Goal: Information Seeking & Learning: Learn about a topic

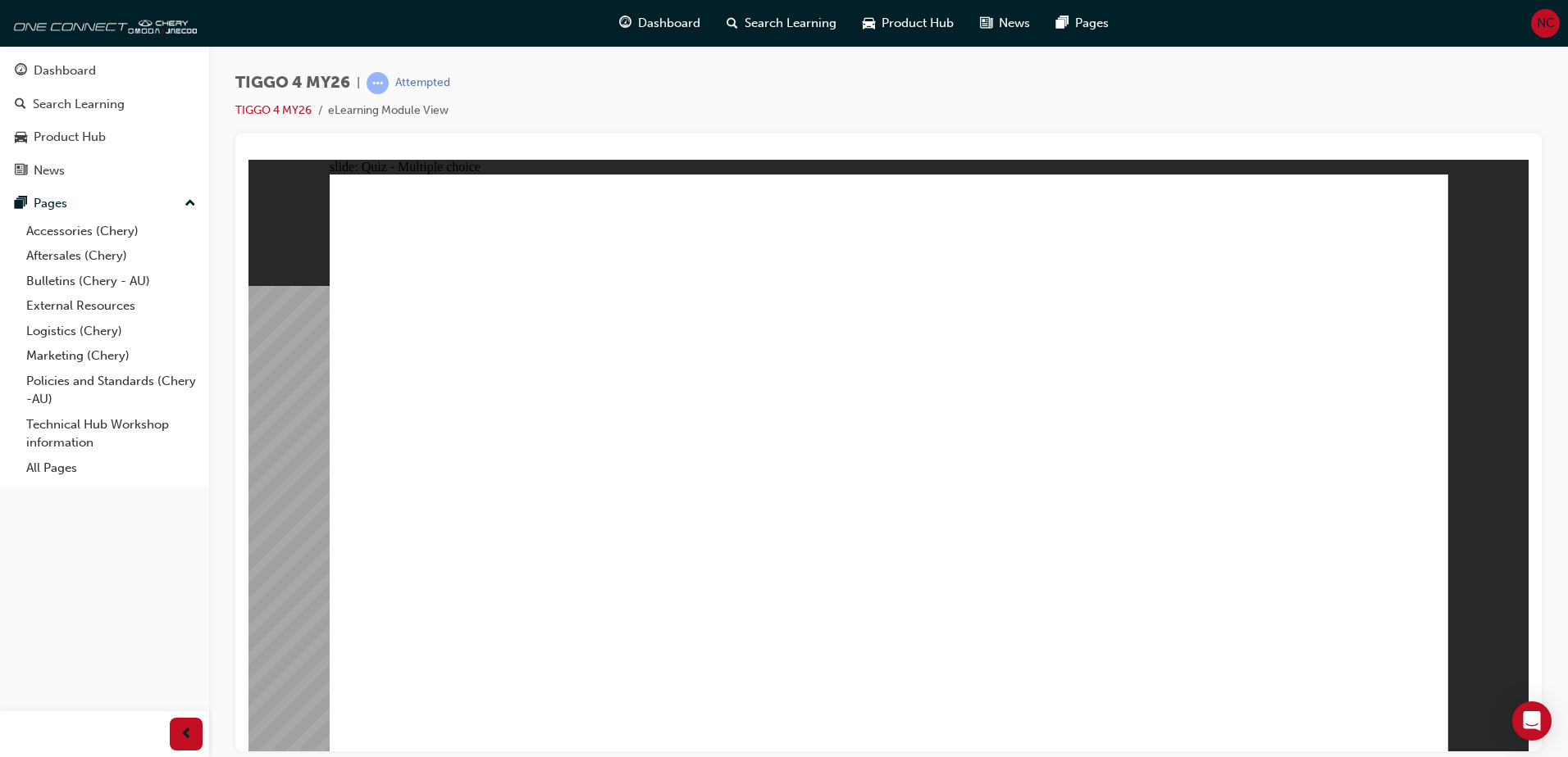
radio input "true"
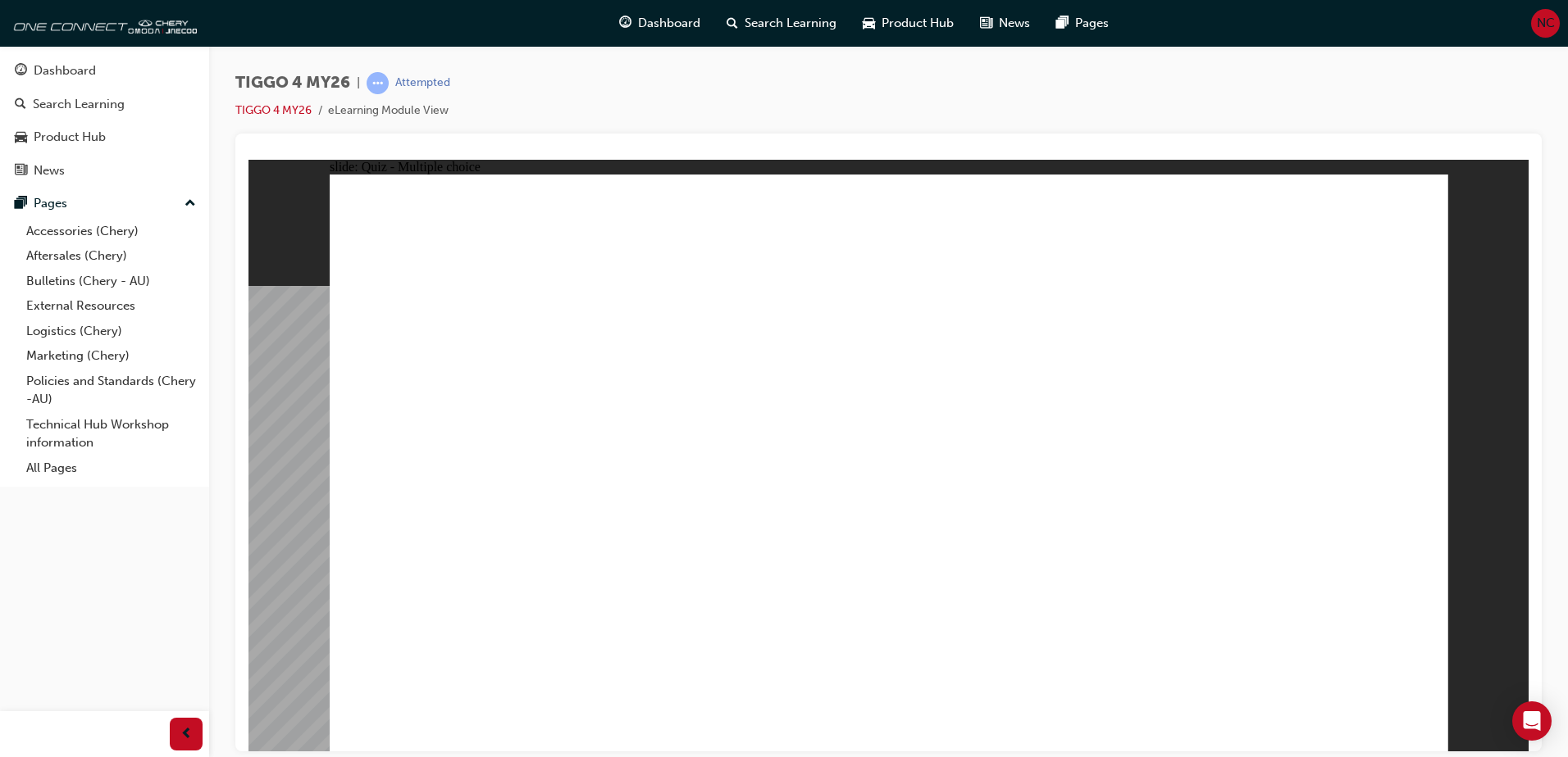
radio input "true"
drag, startPoint x: 499, startPoint y: 413, endPoint x: 1249, endPoint y: 398, distance: 750.1
drag, startPoint x: 1270, startPoint y: 320, endPoint x: 1045, endPoint y: 325, distance: 225.1
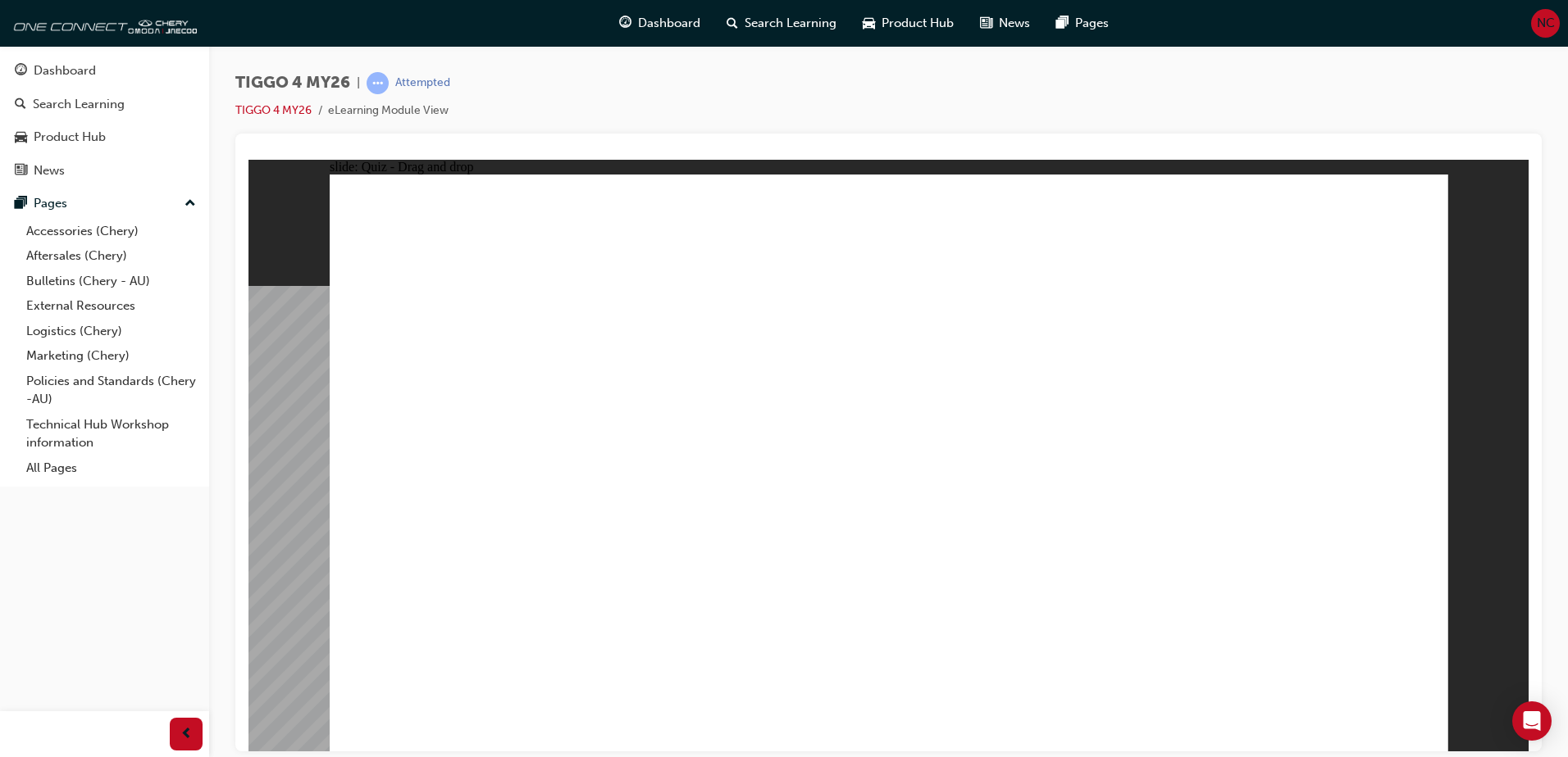
drag, startPoint x: 705, startPoint y: 464, endPoint x: 1270, endPoint y: 364, distance: 573.8
drag, startPoint x: 754, startPoint y: 400, endPoint x: 1024, endPoint y: 368, distance: 271.9
drag, startPoint x: 749, startPoint y: 523, endPoint x: 1341, endPoint y: 403, distance: 604.0
drag, startPoint x: 482, startPoint y: 530, endPoint x: 1008, endPoint y: 414, distance: 538.6
drag, startPoint x: 453, startPoint y: 600, endPoint x: 1246, endPoint y: 433, distance: 810.4
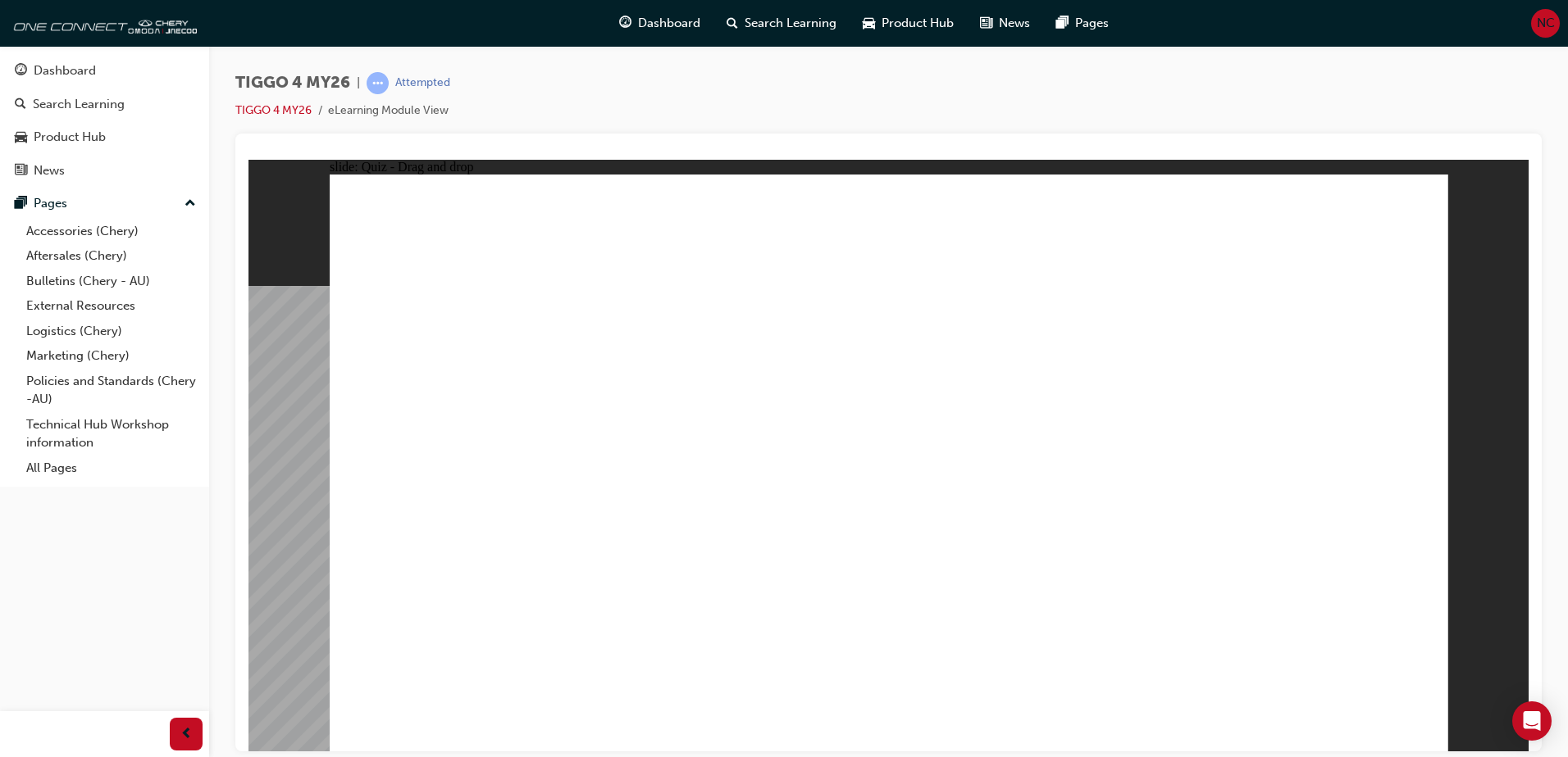
drag, startPoint x: 487, startPoint y: 480, endPoint x: 1322, endPoint y: 484, distance: 835.0
radio input "true"
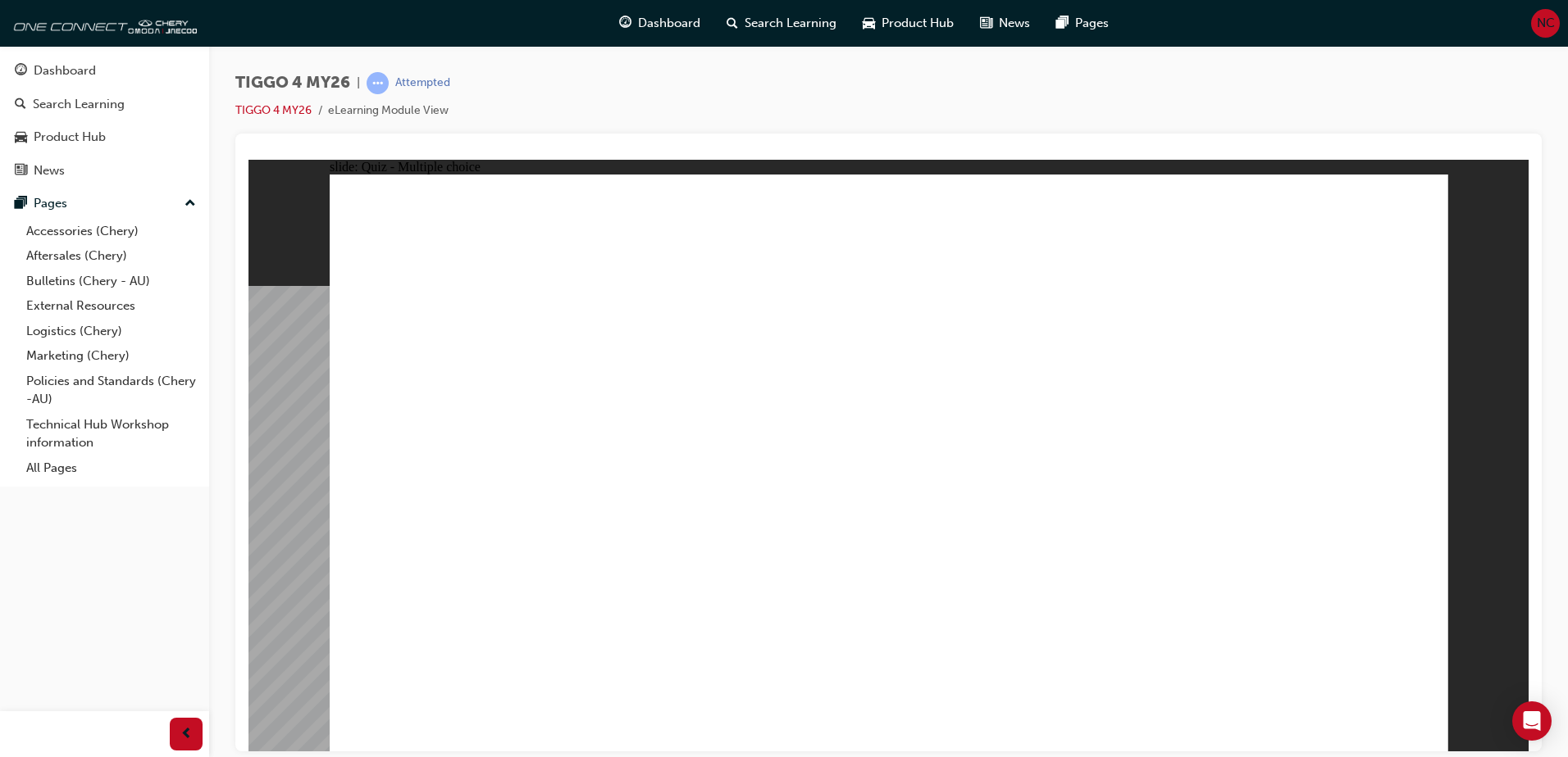
radio input "true"
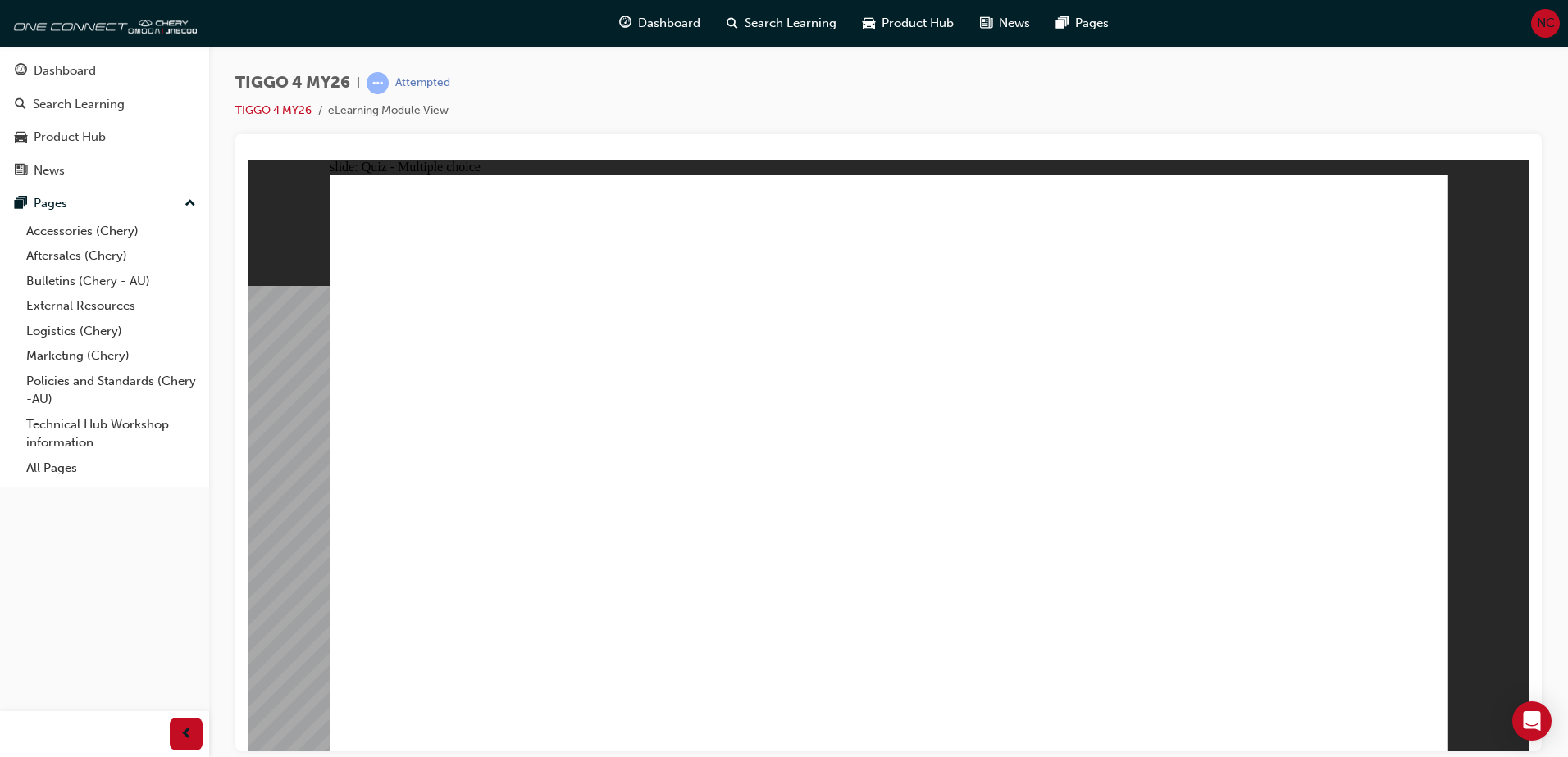
radio input "true"
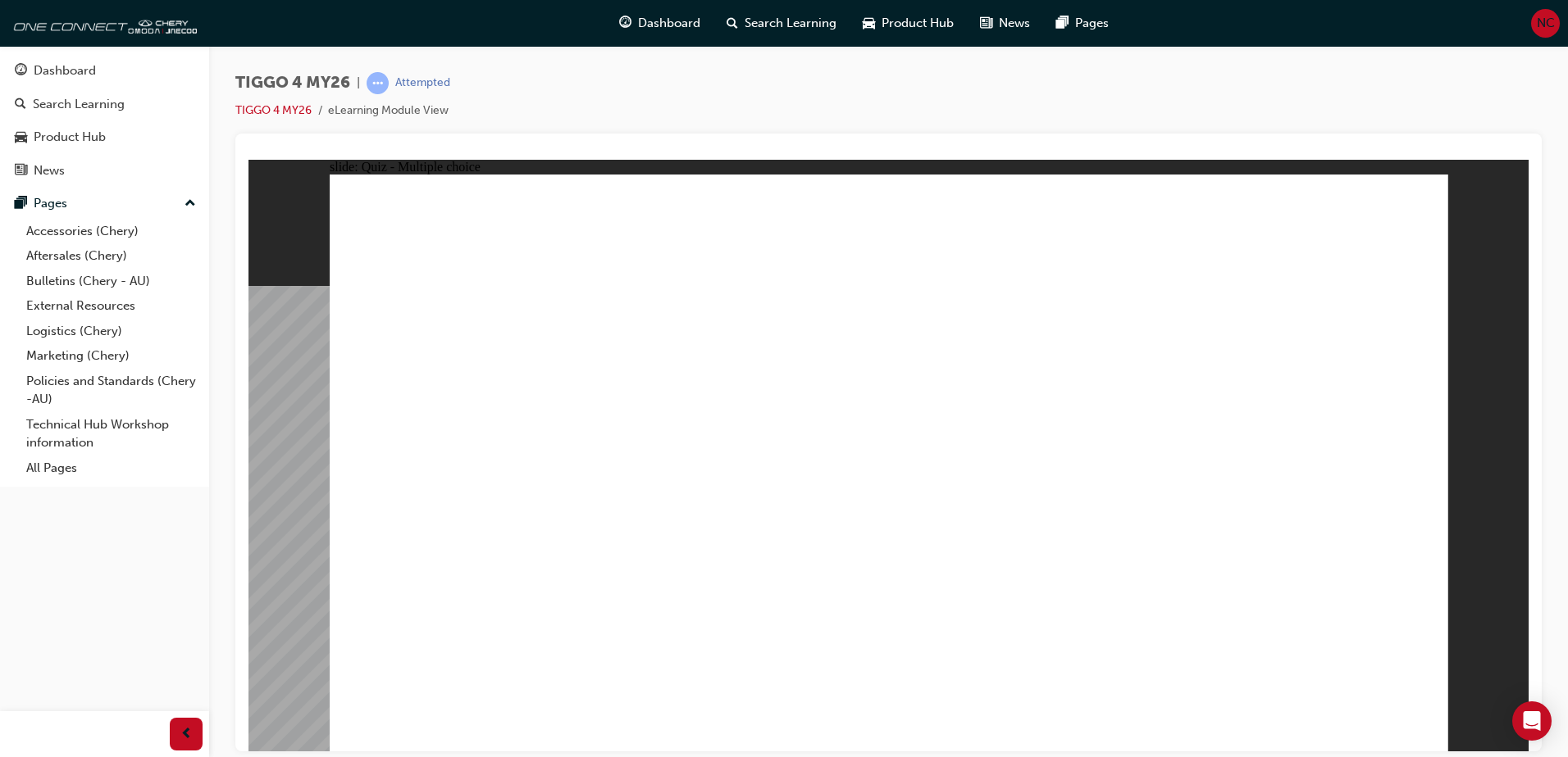
radio input "true"
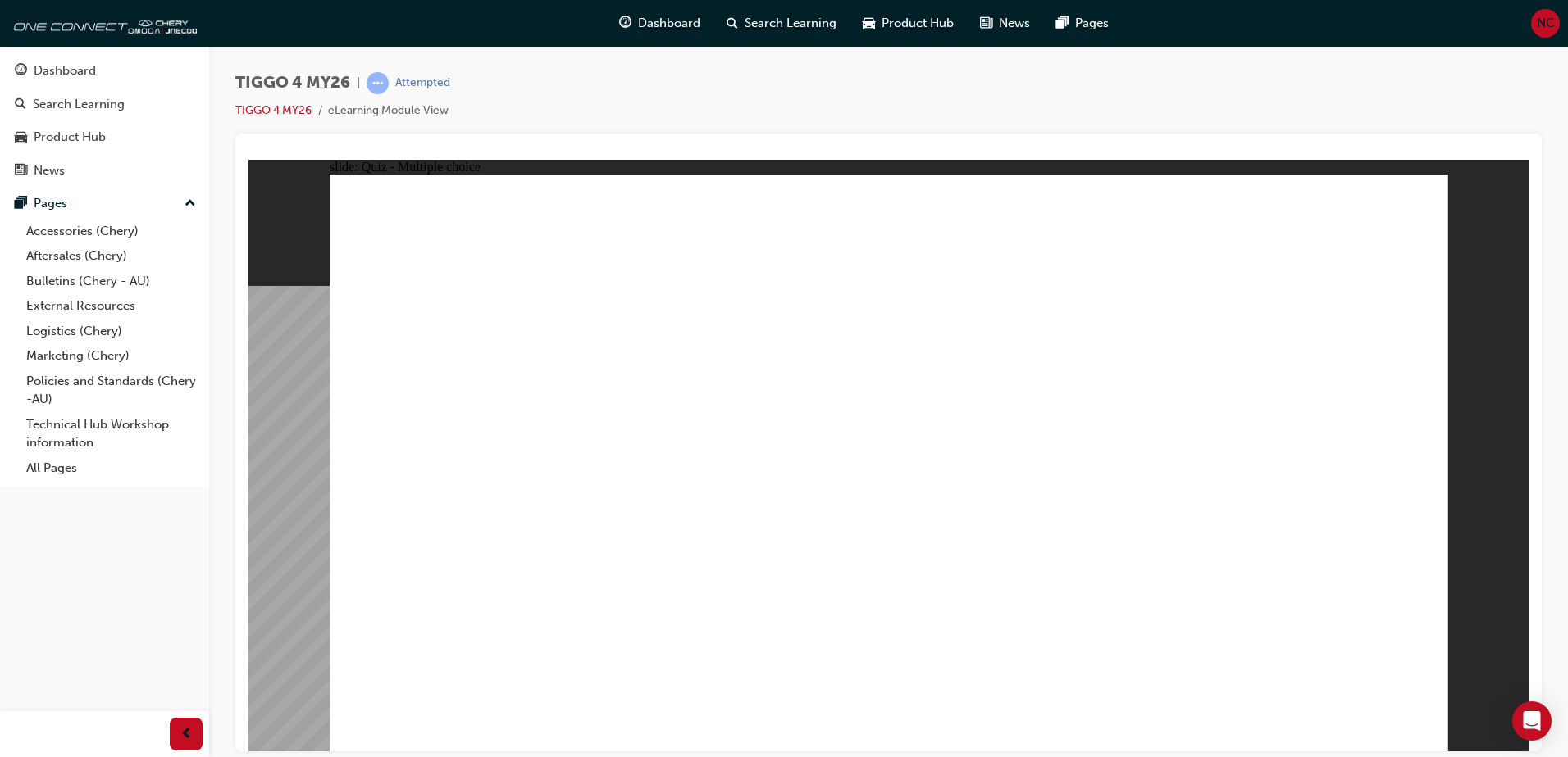
radio input "true"
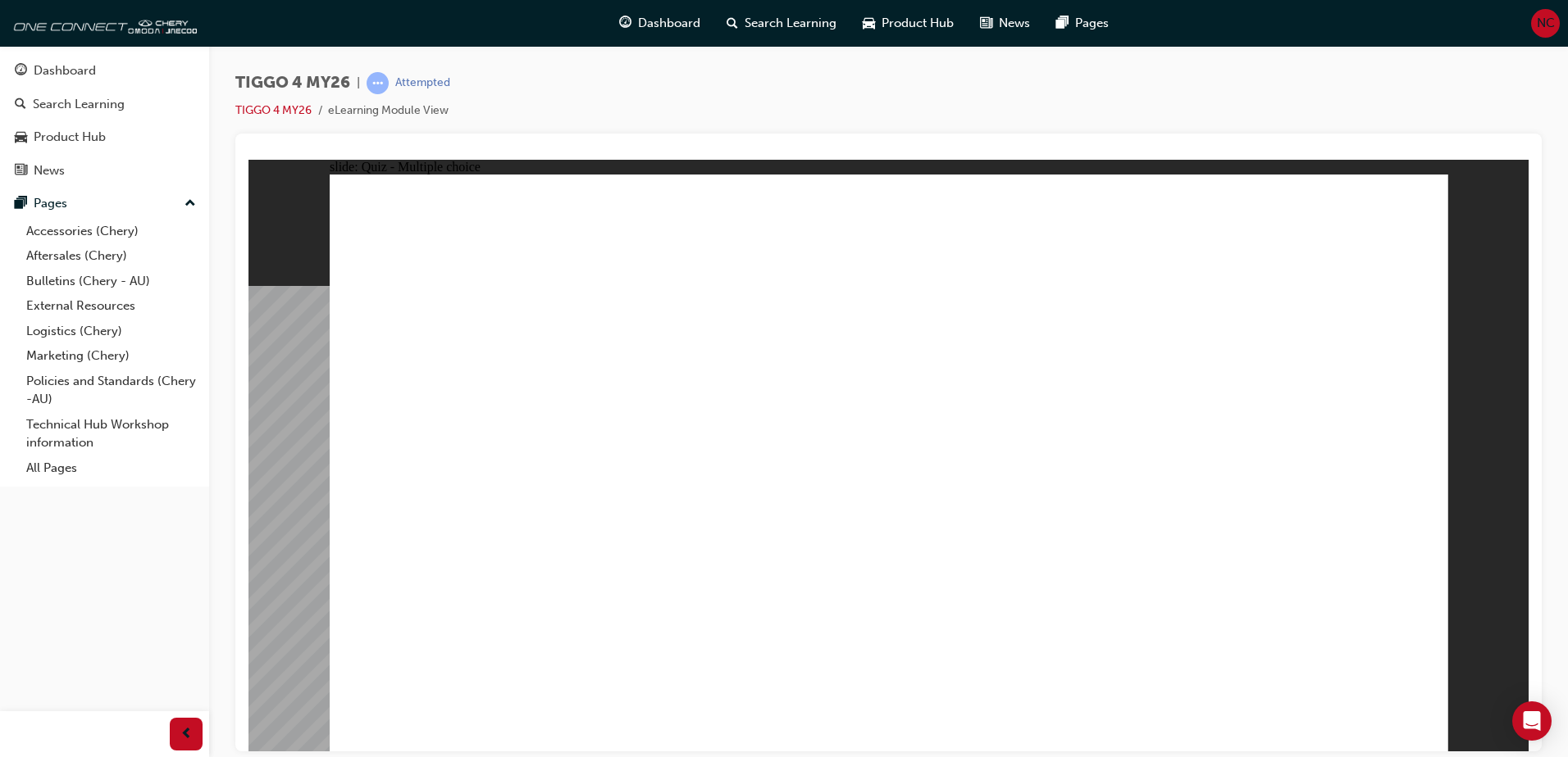
radio input "true"
drag, startPoint x: 888, startPoint y: 576, endPoint x: 898, endPoint y: 564, distance: 15.6
drag, startPoint x: 695, startPoint y: 377, endPoint x: 687, endPoint y: 601, distance: 224.1
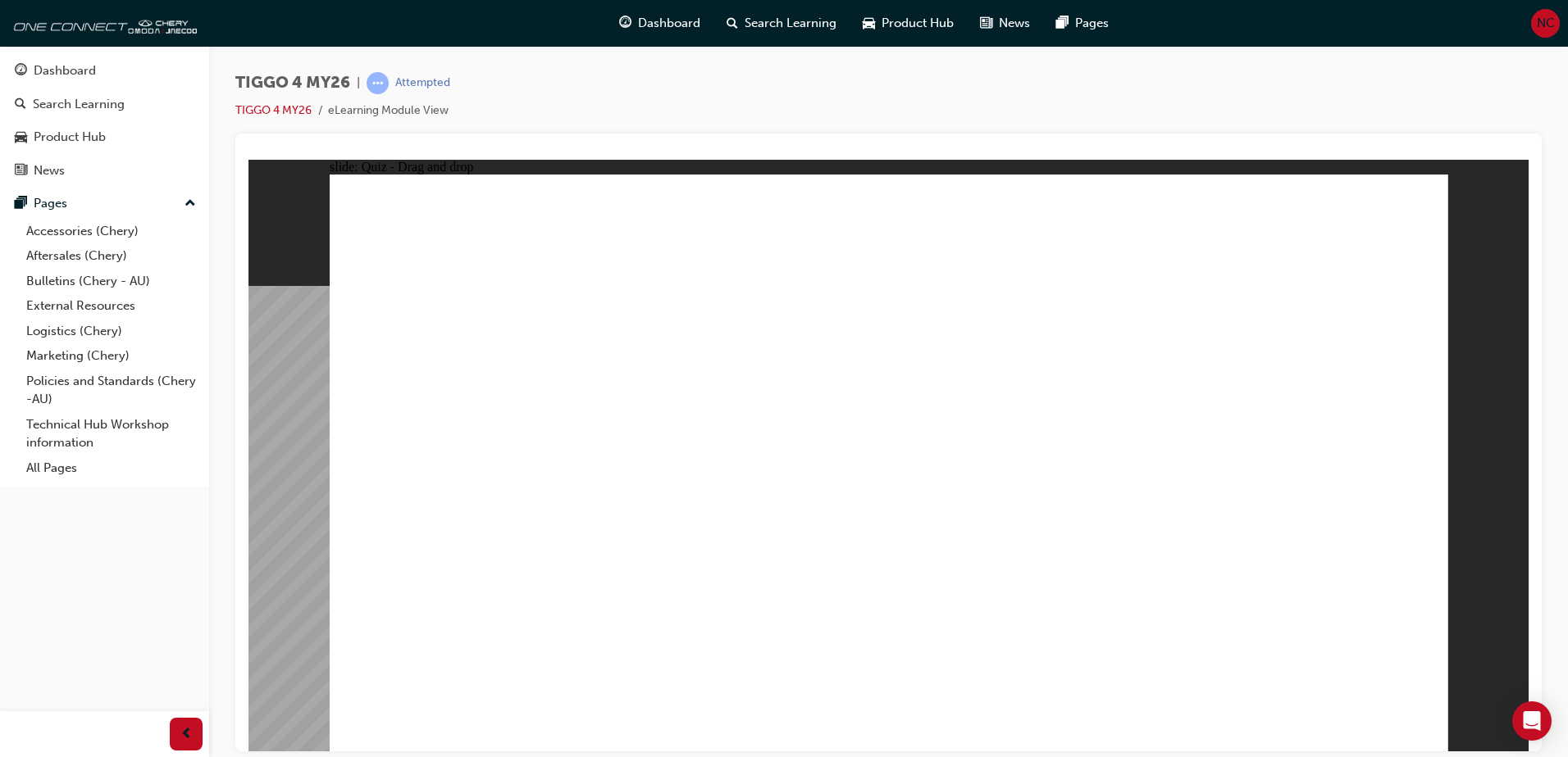
drag, startPoint x: 1099, startPoint y: 378, endPoint x: 478, endPoint y: 593, distance: 657.2
drag, startPoint x: 1305, startPoint y: 373, endPoint x: 1295, endPoint y: 595, distance: 222.2
drag, startPoint x: 454, startPoint y: 359, endPoint x: 940, endPoint y: 580, distance: 533.9
drag, startPoint x: 900, startPoint y: 375, endPoint x: 1146, endPoint y: 607, distance: 338.1
drag, startPoint x: 906, startPoint y: 577, endPoint x: 890, endPoint y: 567, distance: 18.9
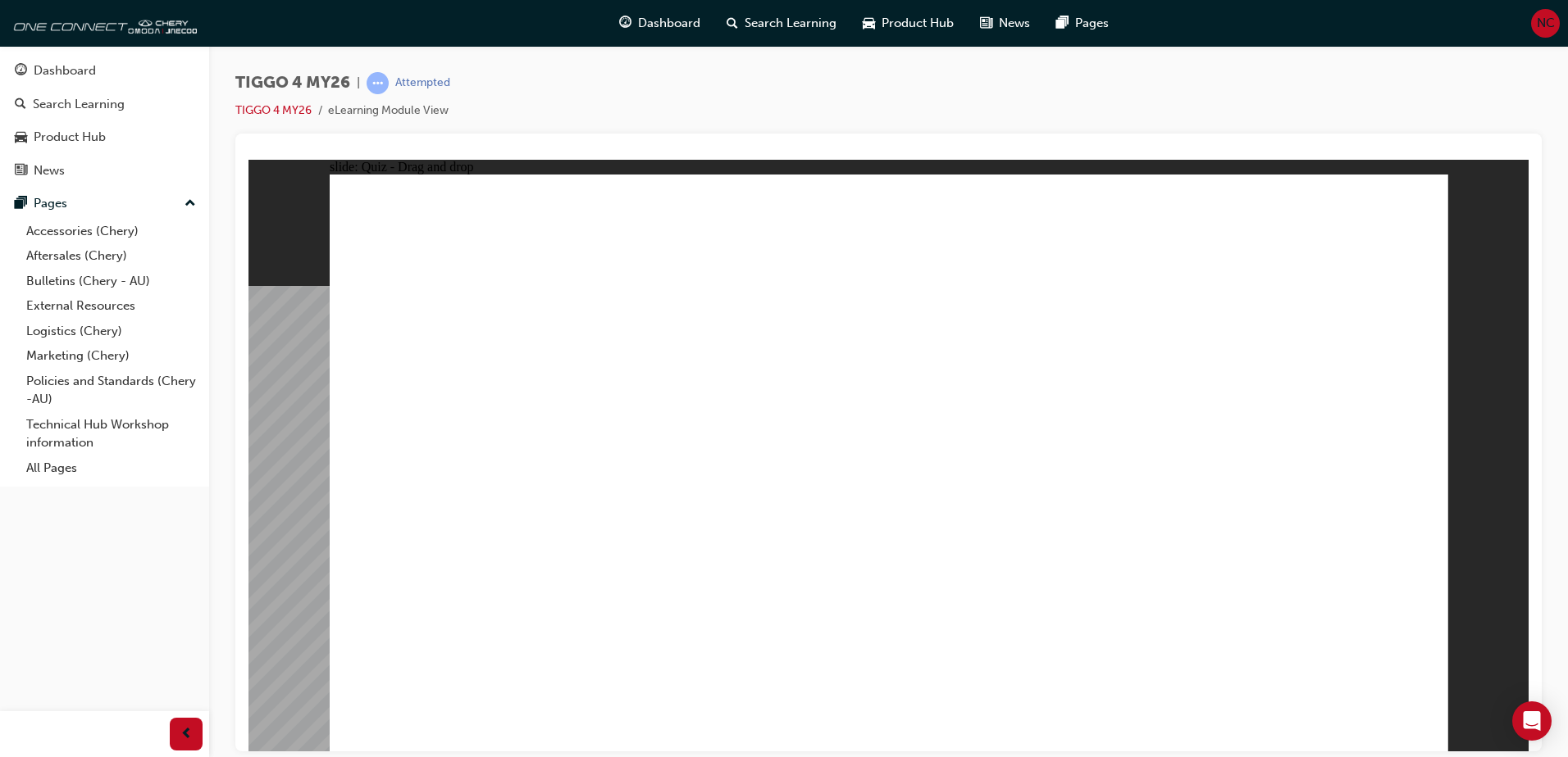
radio input "true"
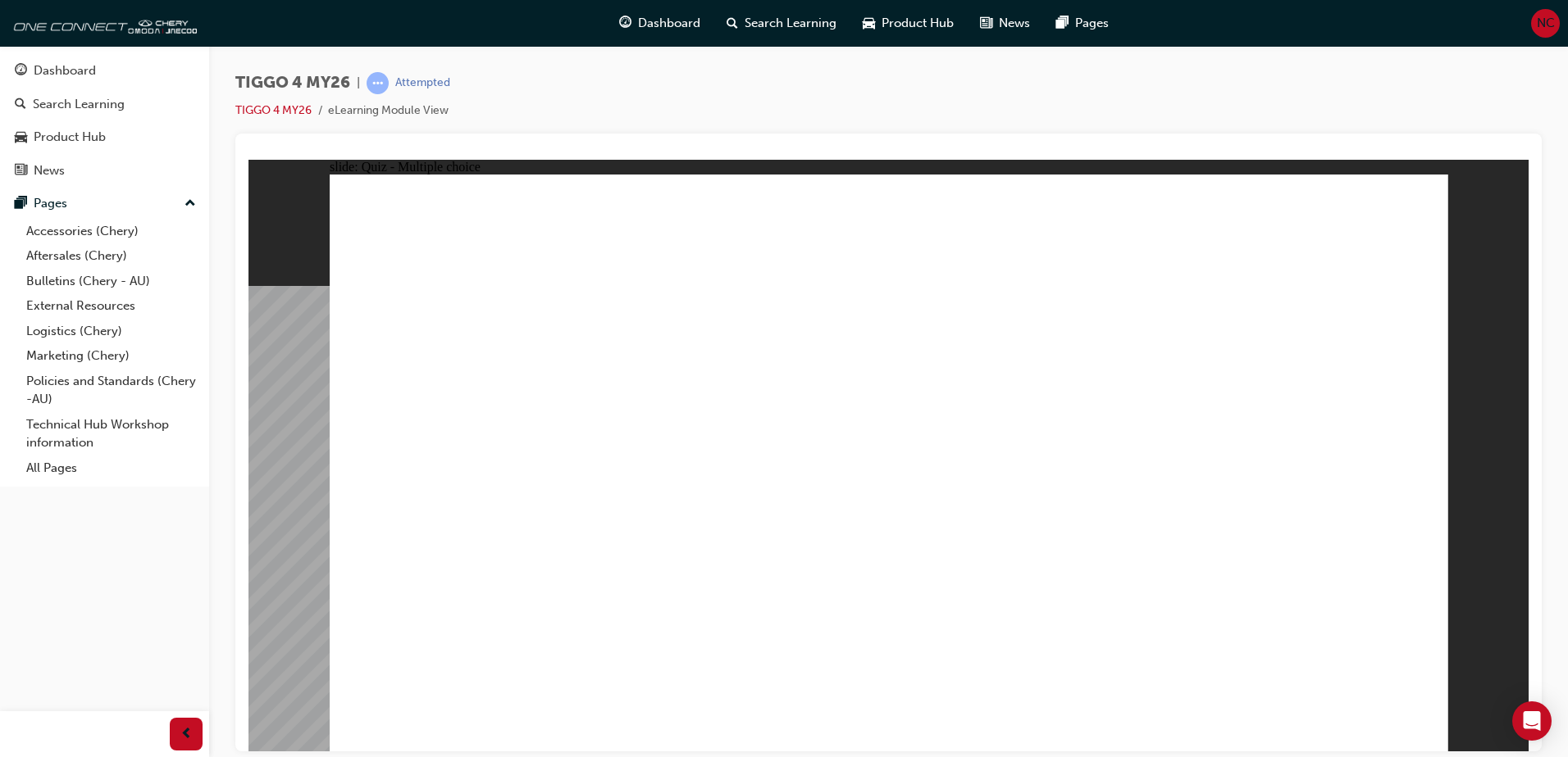
radio input "false"
radio input "true"
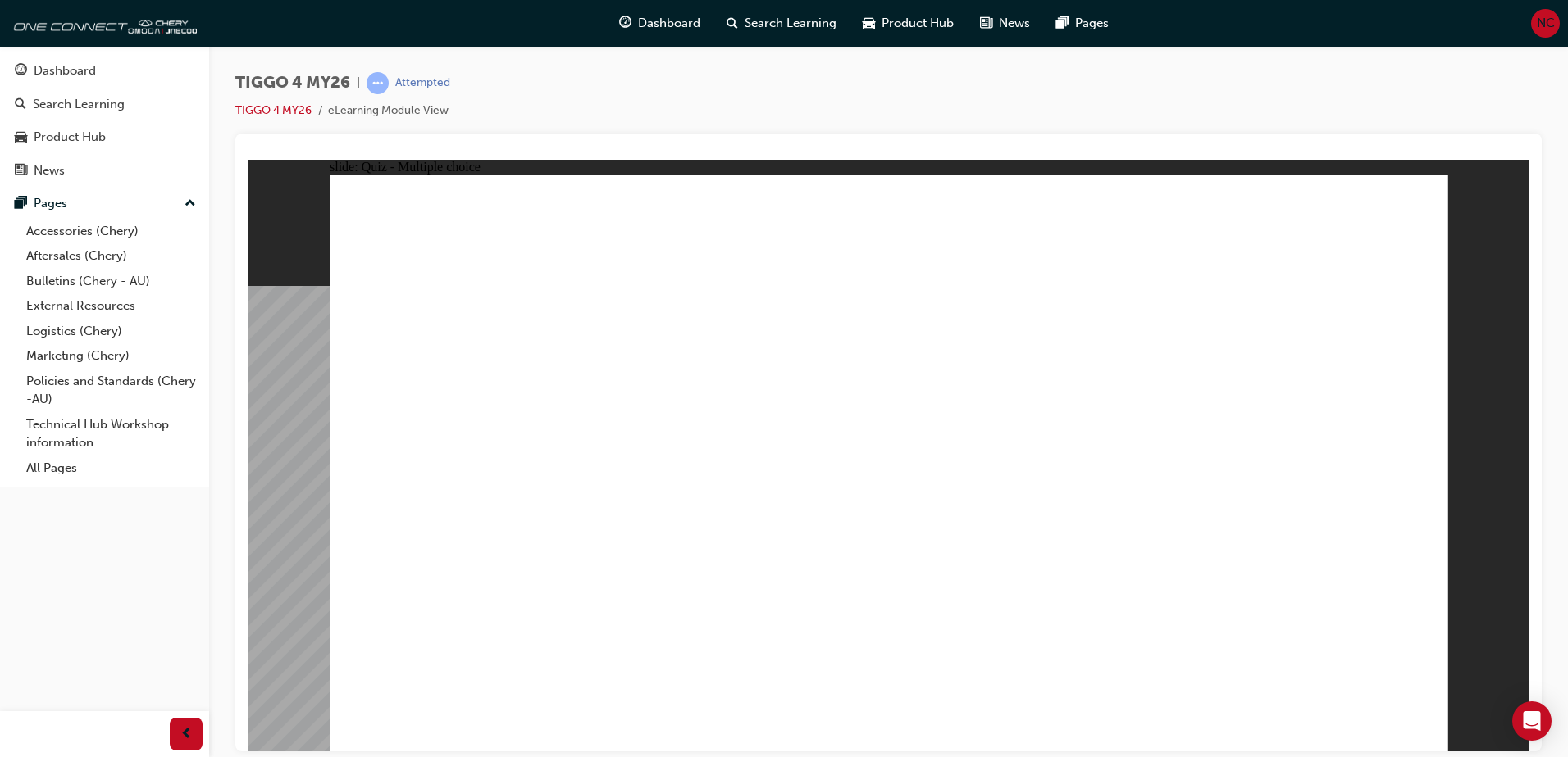
drag, startPoint x: 451, startPoint y: 409, endPoint x: 1220, endPoint y: 378, distance: 769.6
drag, startPoint x: 709, startPoint y: 468, endPoint x: 1222, endPoint y: 388, distance: 519.2
drag, startPoint x: 670, startPoint y: 522, endPoint x: 1253, endPoint y: 451, distance: 587.3
drag, startPoint x: 434, startPoint y: 468, endPoint x: 1194, endPoint y: 476, distance: 760.0
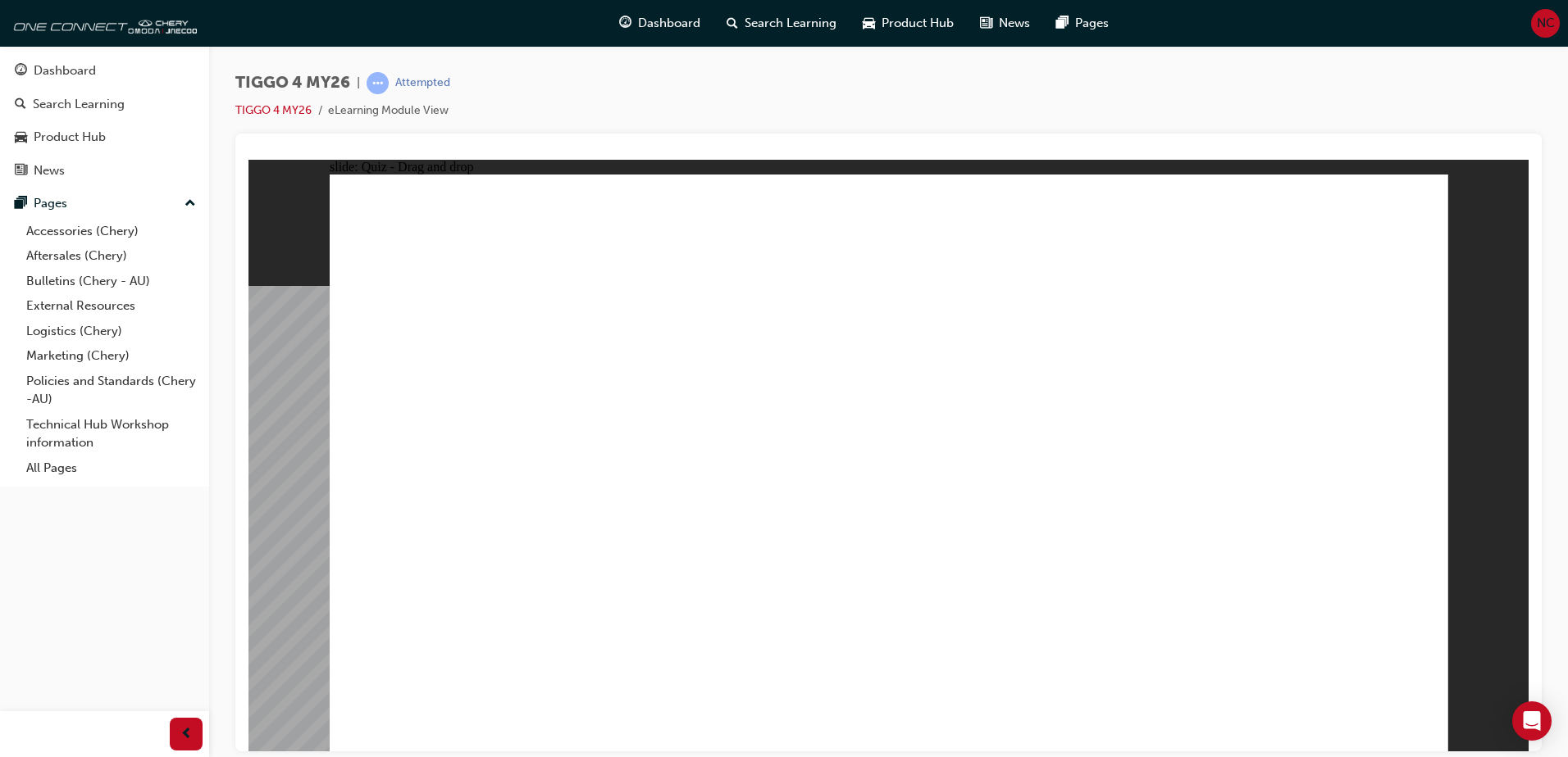
drag, startPoint x: 390, startPoint y: 519, endPoint x: 900, endPoint y: 330, distance: 543.9
drag, startPoint x: 444, startPoint y: 578, endPoint x: 1188, endPoint y: 515, distance: 746.7
drag, startPoint x: 755, startPoint y: 407, endPoint x: 990, endPoint y: 376, distance: 237.0
drag, startPoint x: 1250, startPoint y: 363, endPoint x: 1001, endPoint y: 413, distance: 254.0
drag, startPoint x: 980, startPoint y: 354, endPoint x: 1212, endPoint y: 502, distance: 275.2
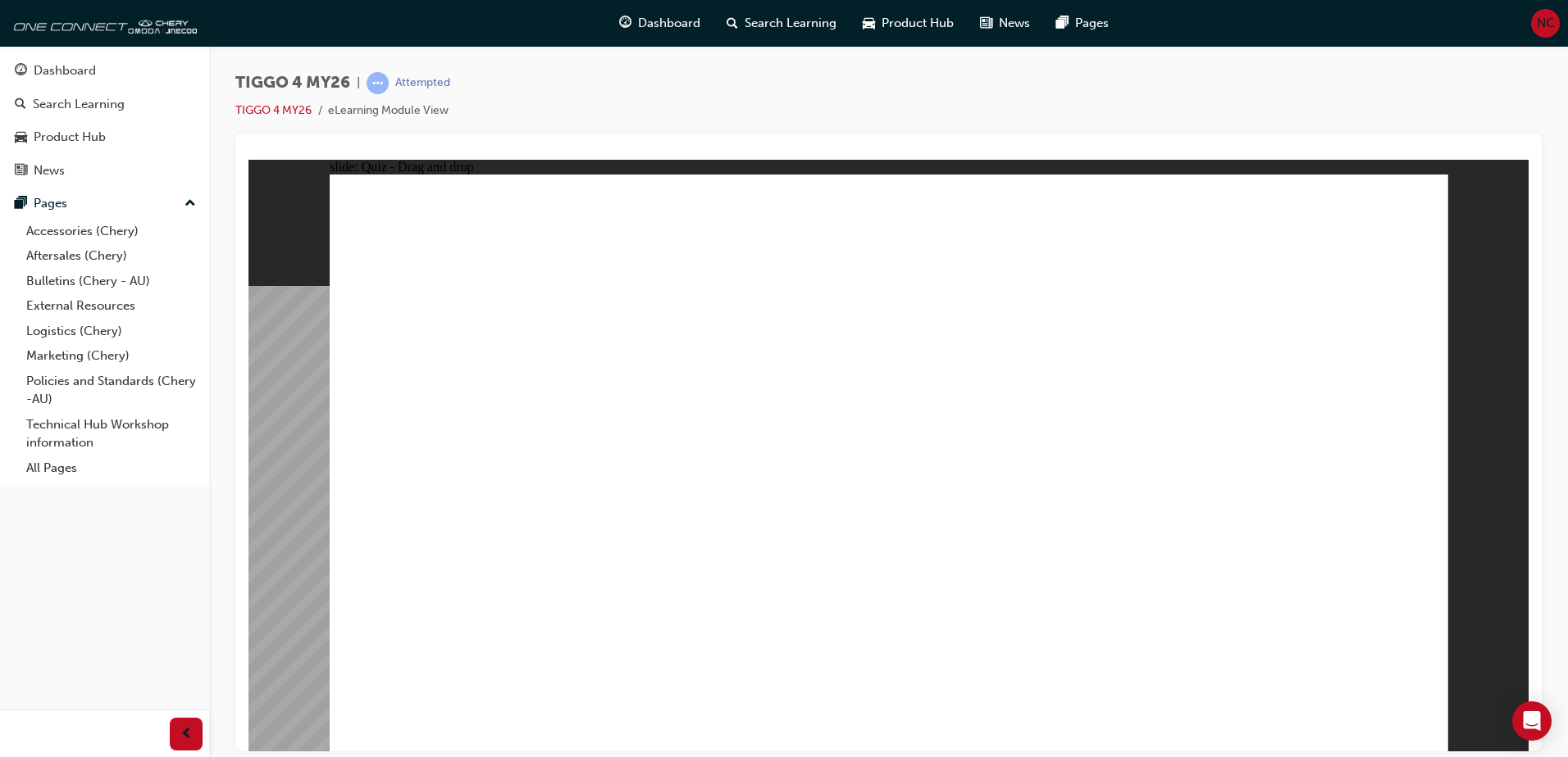
radio input "true"
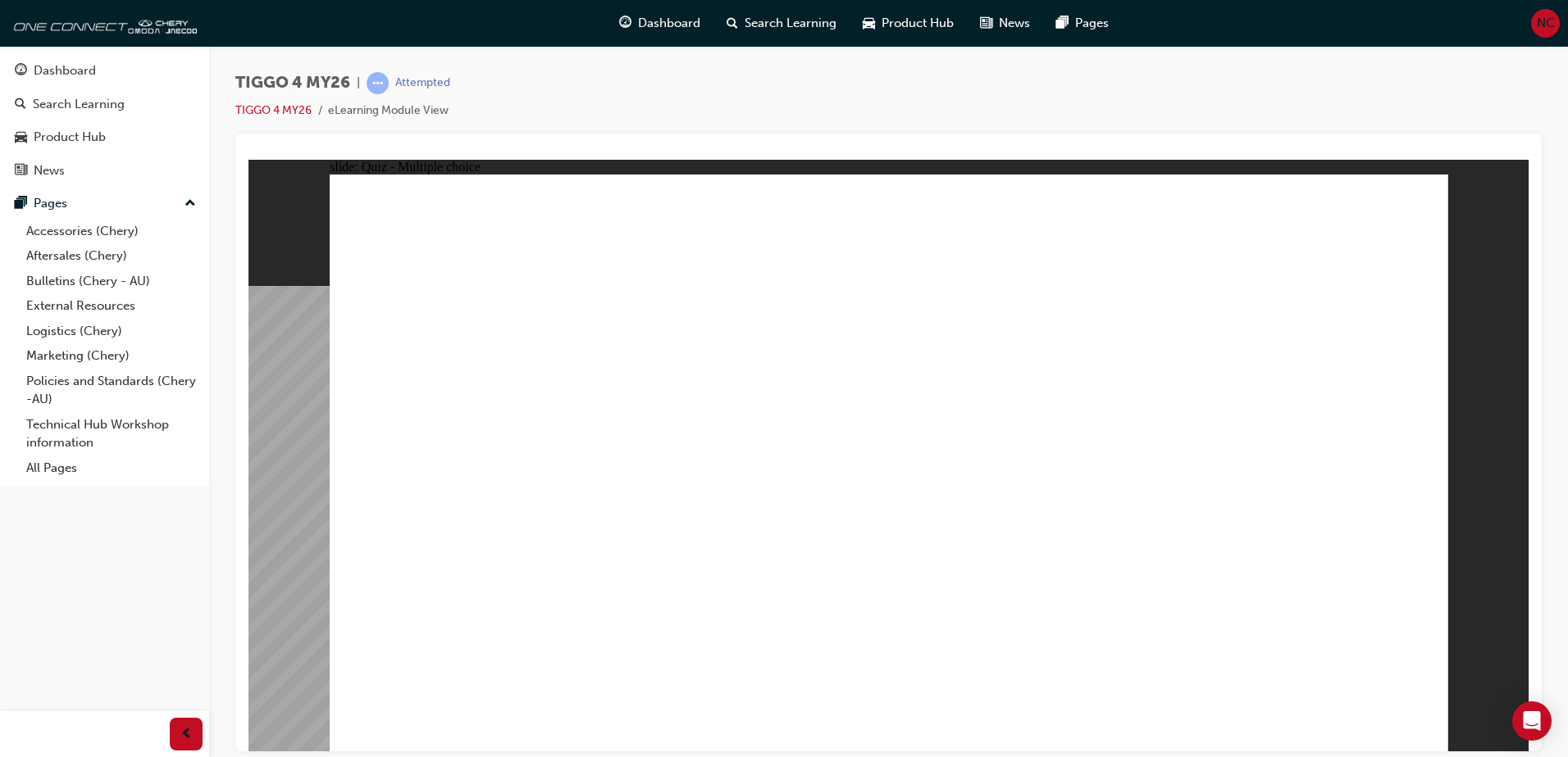
radio input "true"
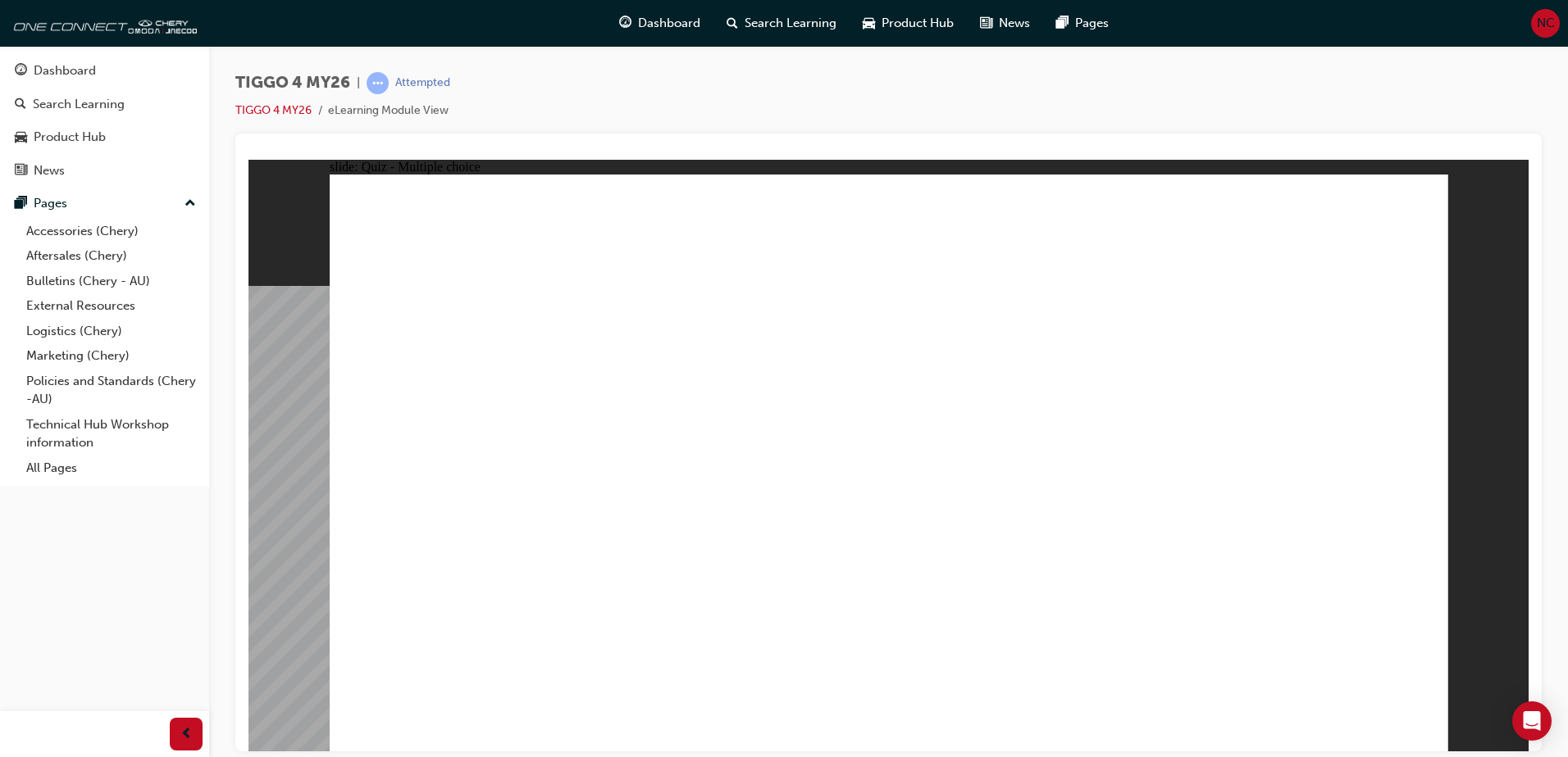
radio input "true"
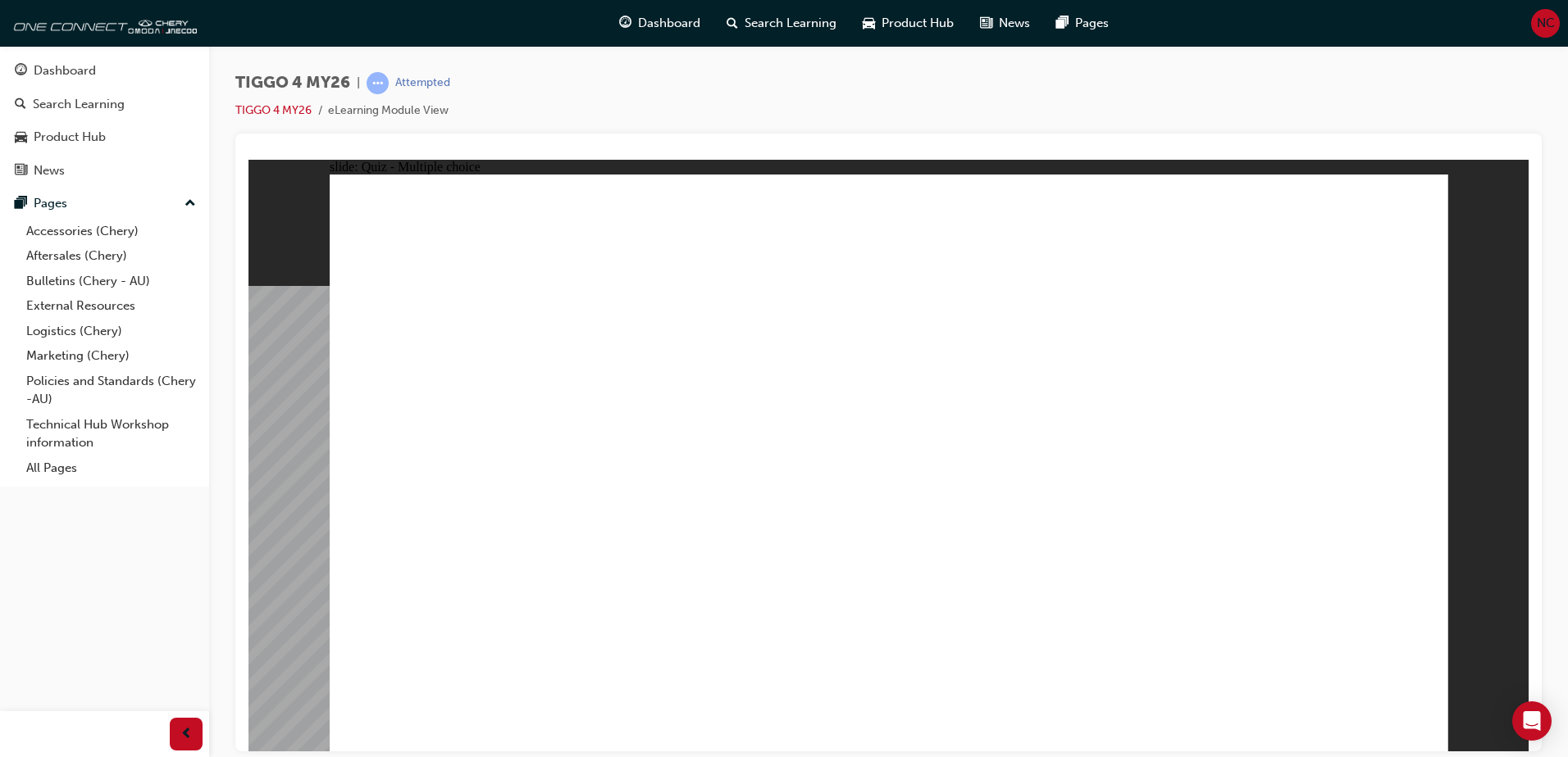
radio input "true"
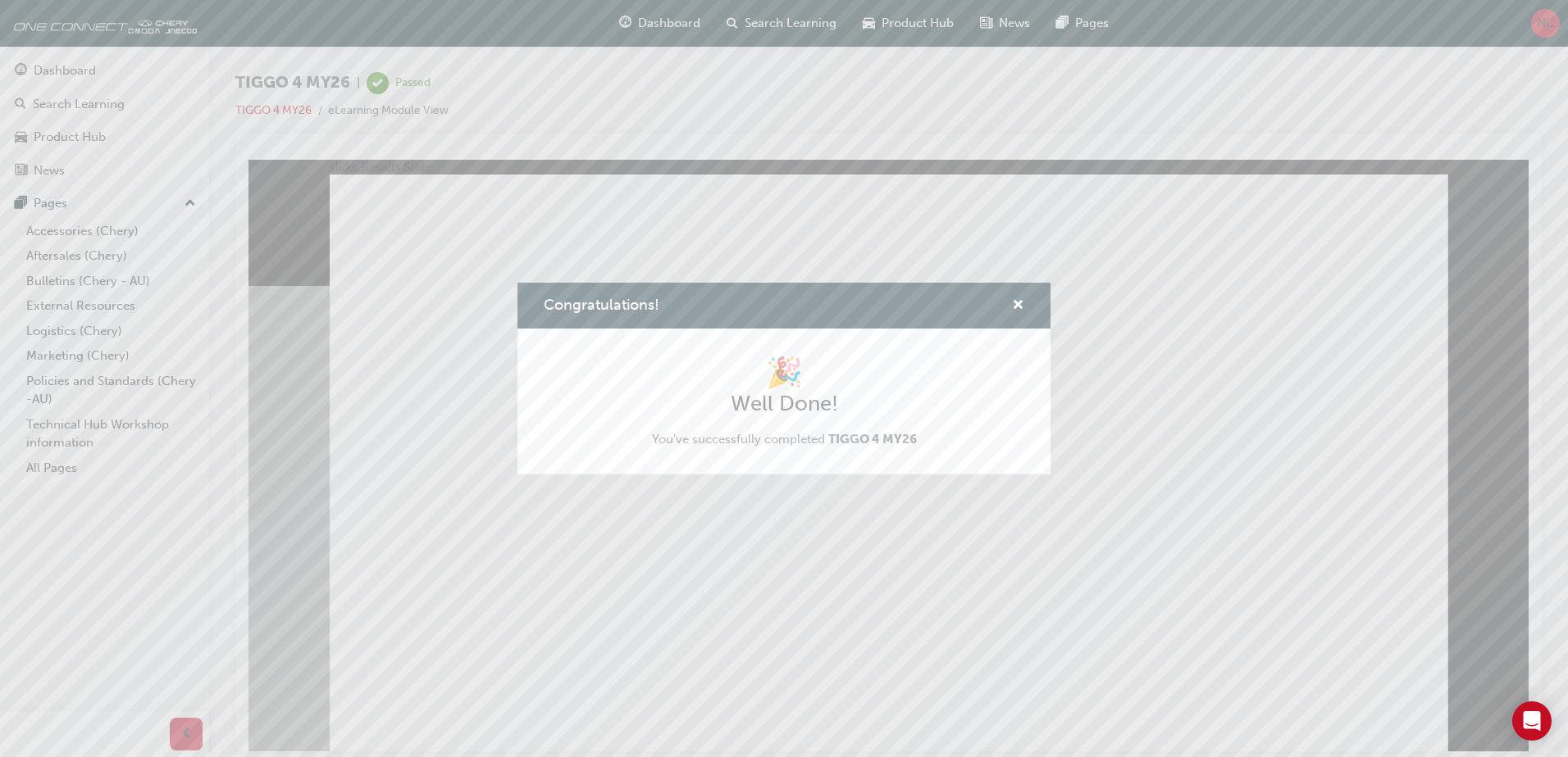
click at [1028, 308] on div "Congratulations!" at bounding box center [783, 306] width 533 height 46
click at [1018, 299] on span "cross-icon" at bounding box center [1018, 306] width 12 height 15
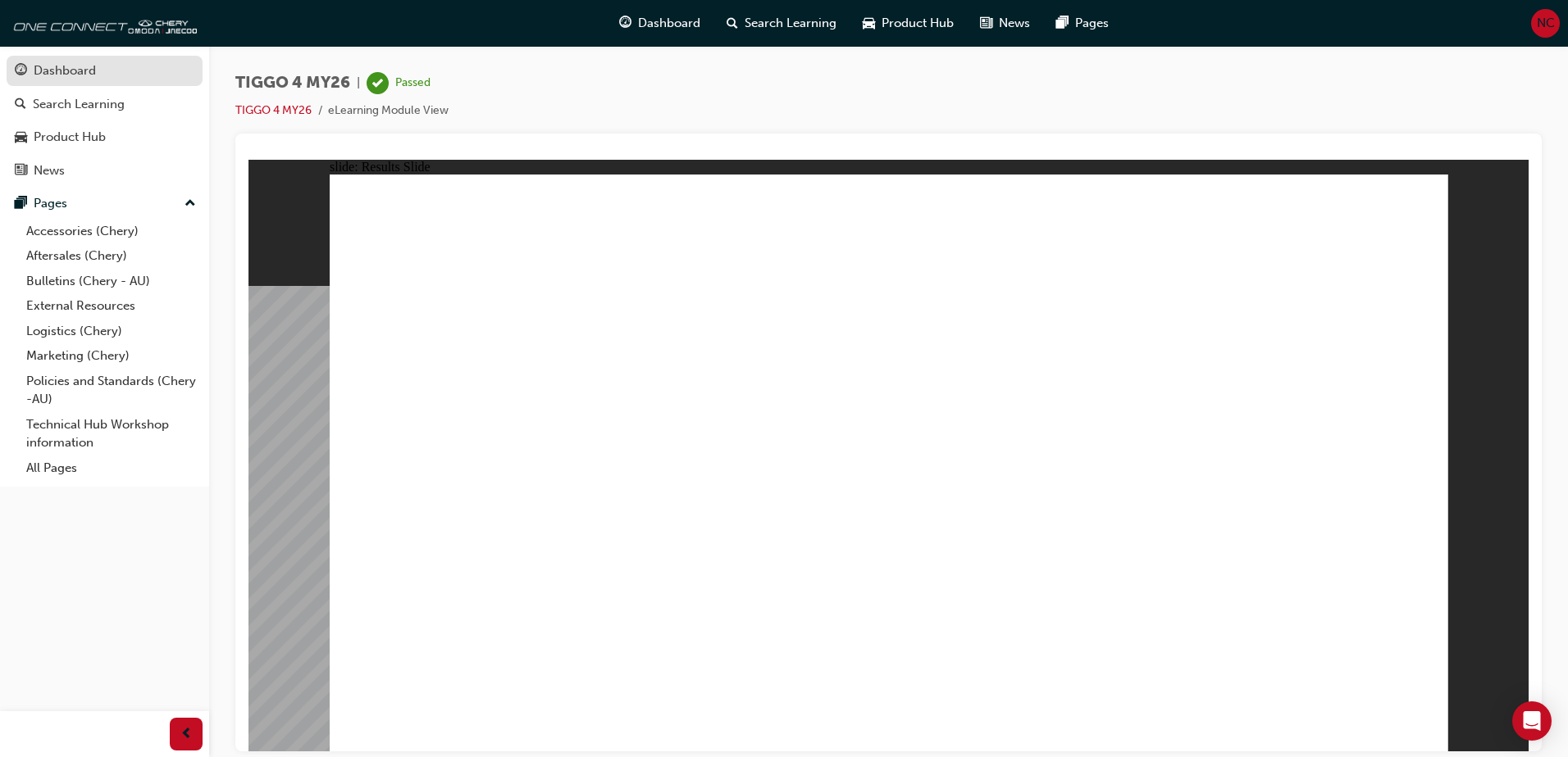
click at [67, 78] on div "Dashboard" at bounding box center [65, 70] width 62 height 19
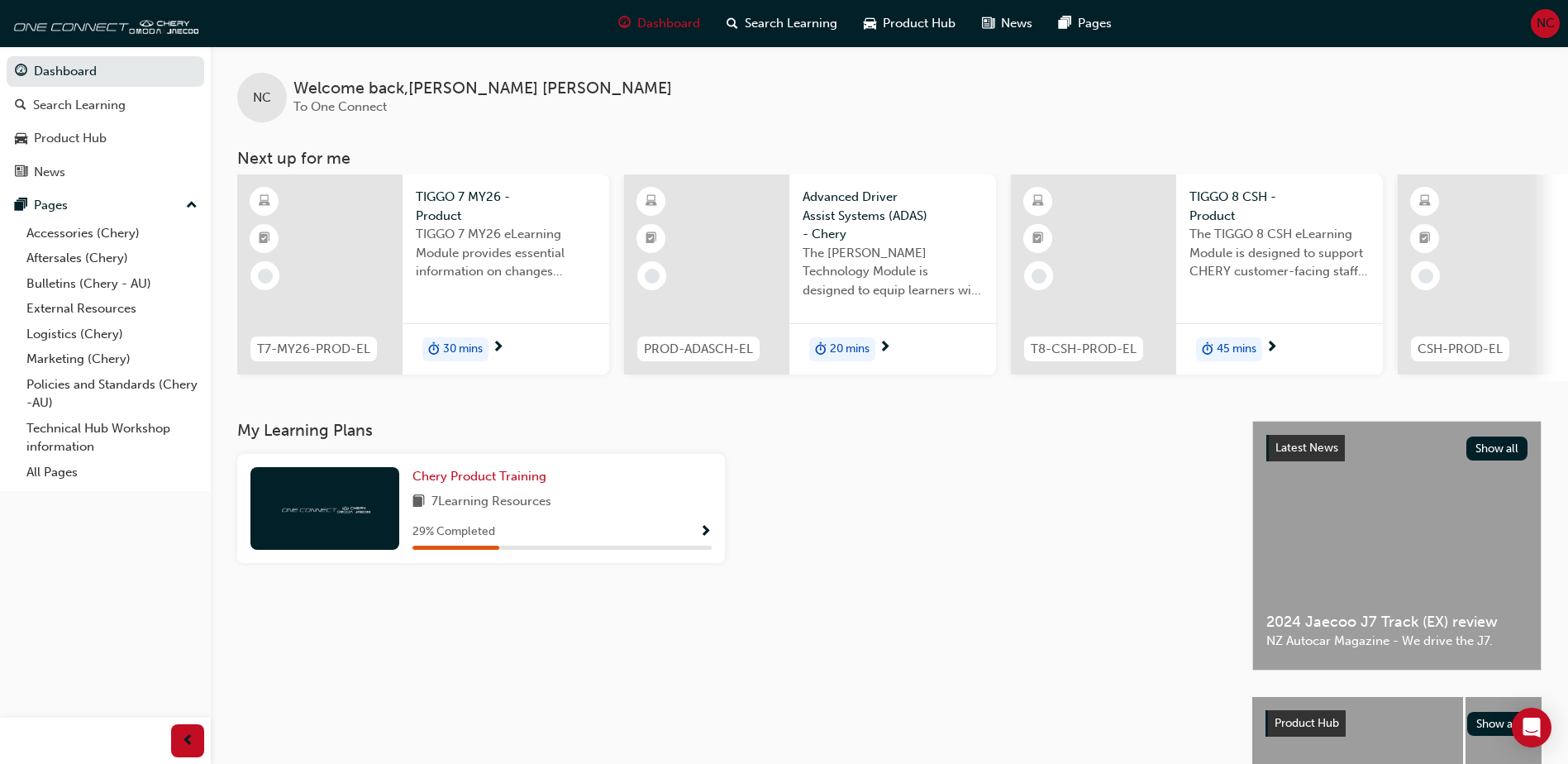
click at [707, 537] on span "Show Progress" at bounding box center [705, 532] width 13 height 15
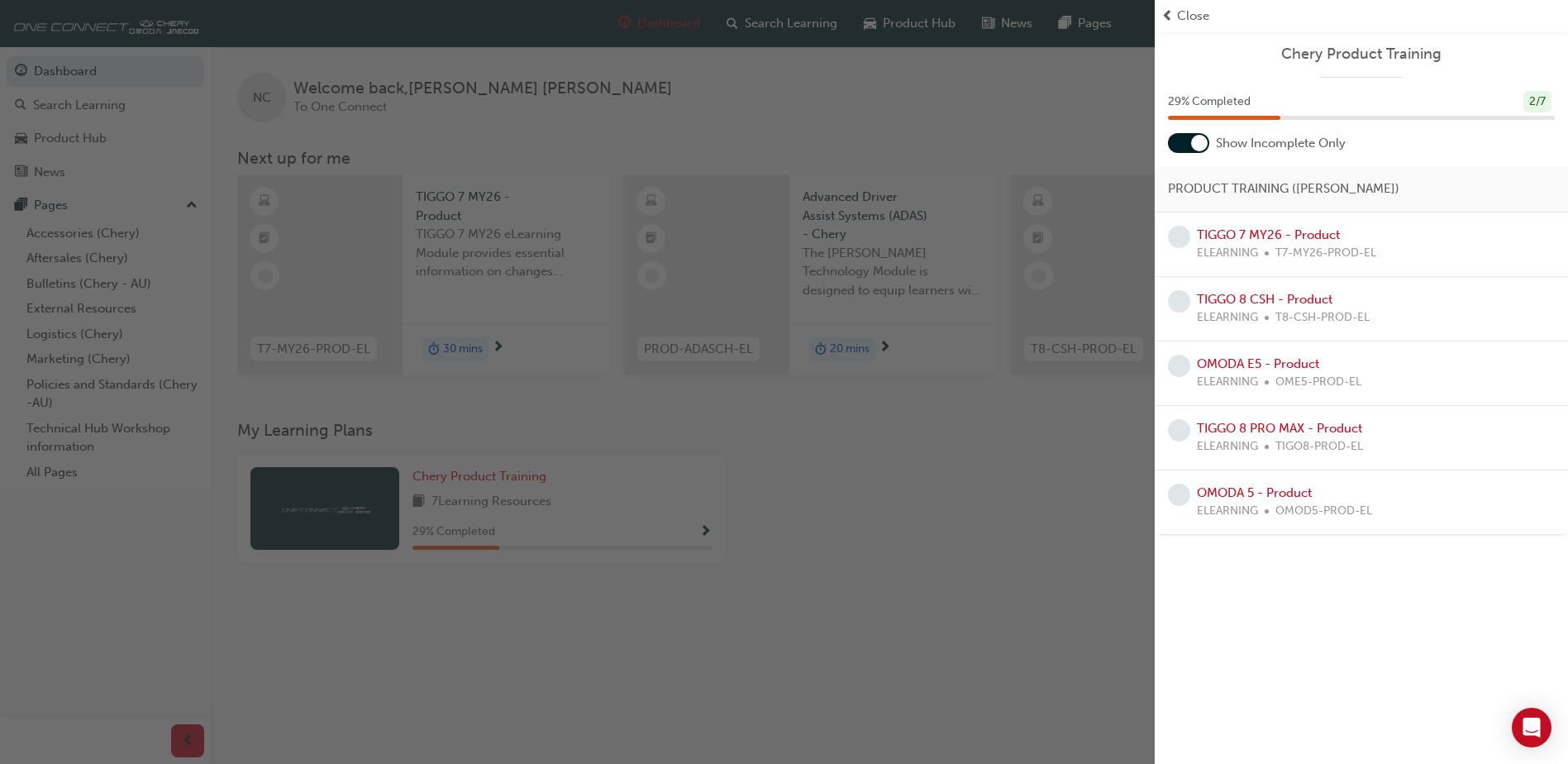
click at [899, 535] on div "button" at bounding box center [577, 382] width 1154 height 764
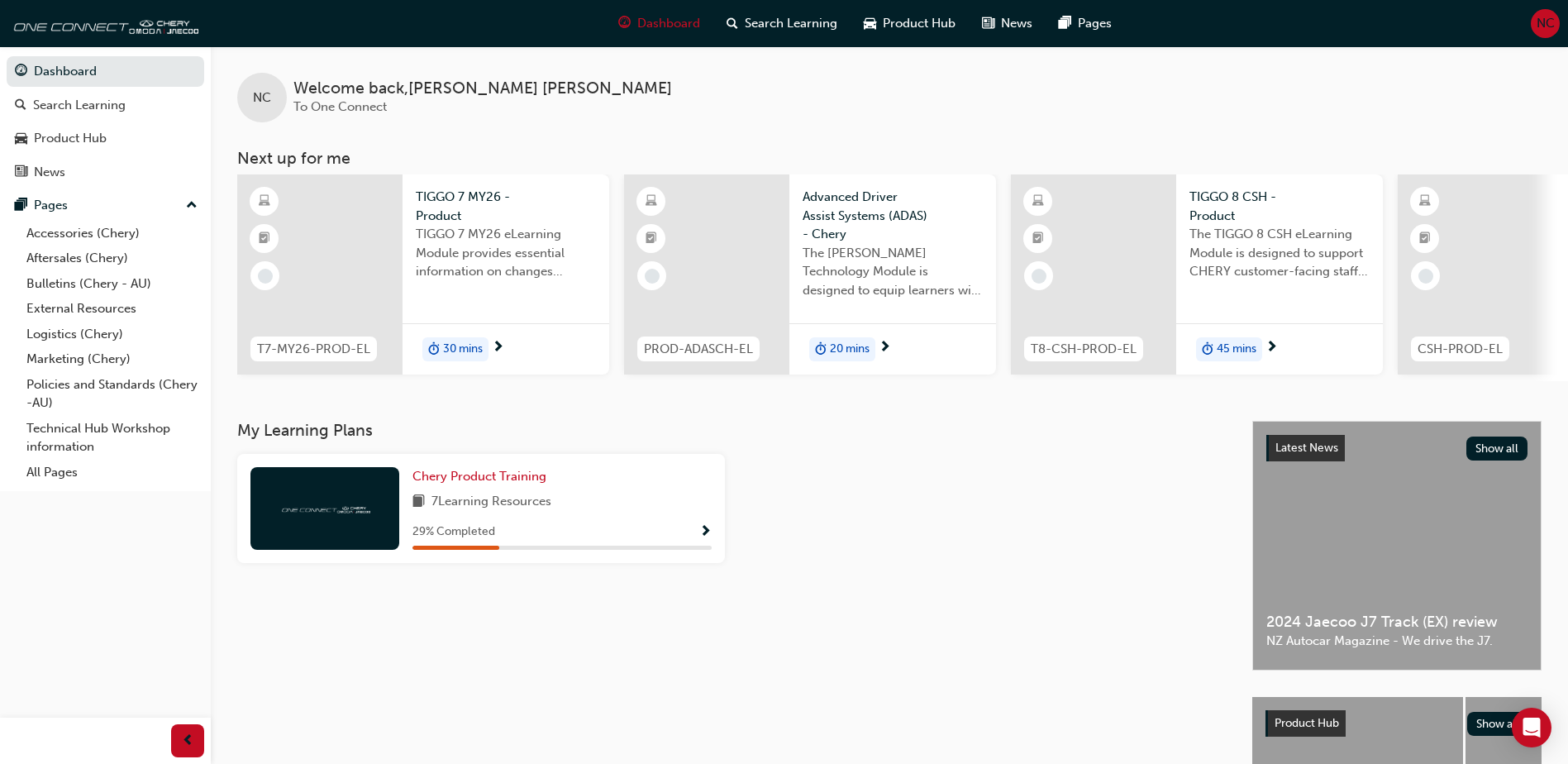
click at [708, 533] on span "Show Progress" at bounding box center [705, 532] width 13 height 15
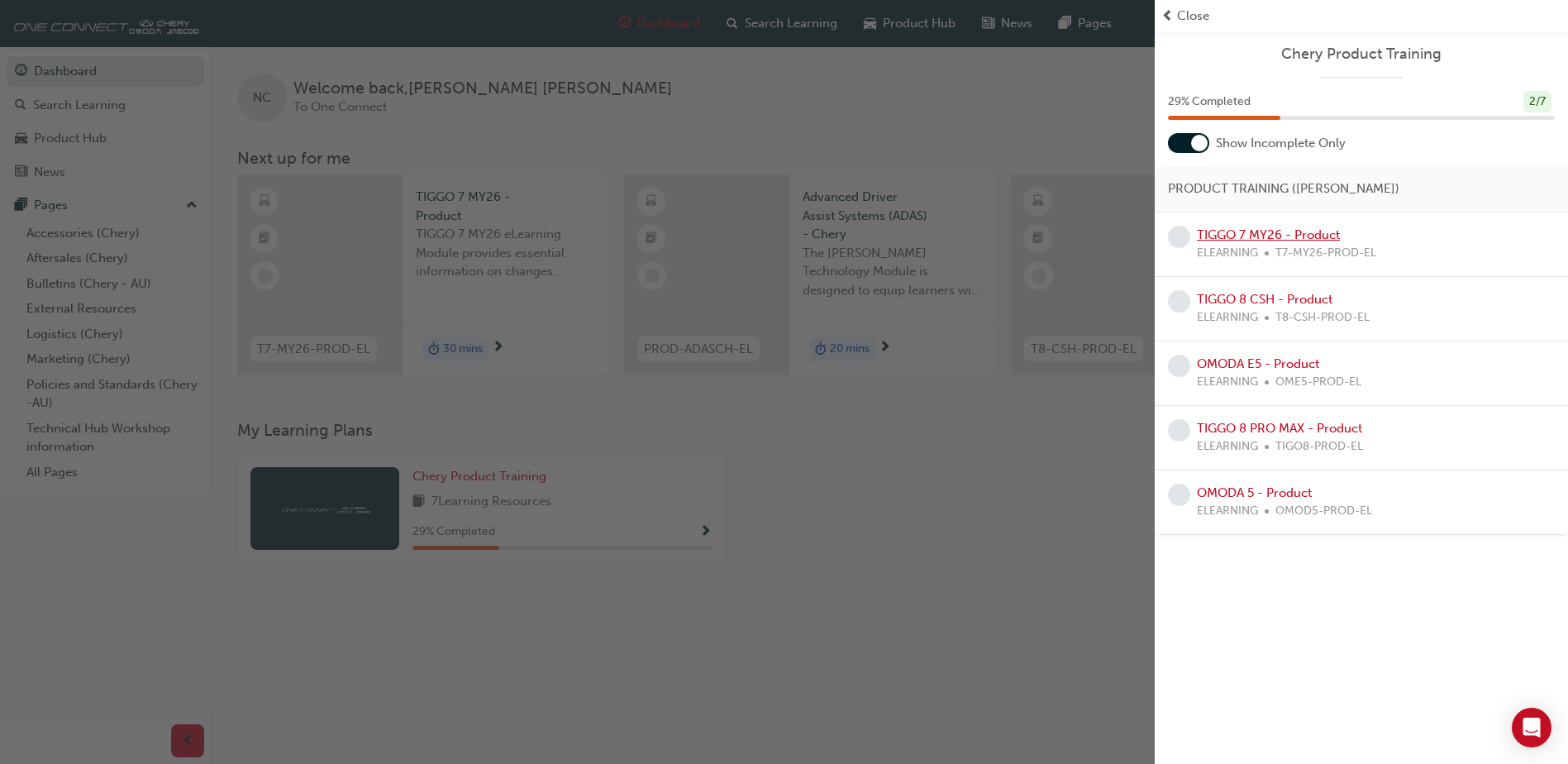
click at [1332, 231] on link "TIGGO 7 MY26 - Product" at bounding box center [1268, 235] width 143 height 15
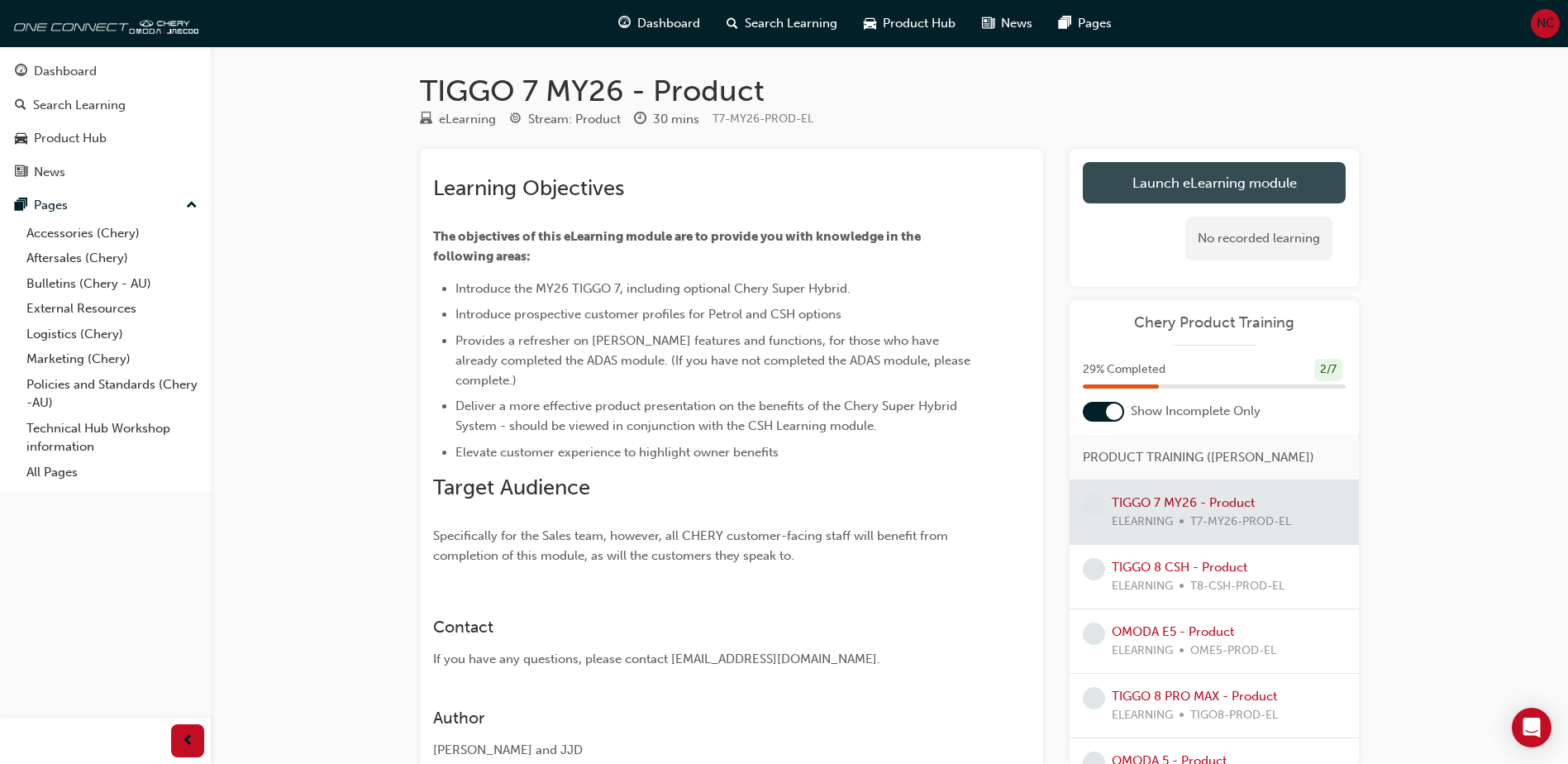
click at [1220, 181] on link "Launch eLearning module" at bounding box center [1214, 182] width 263 height 41
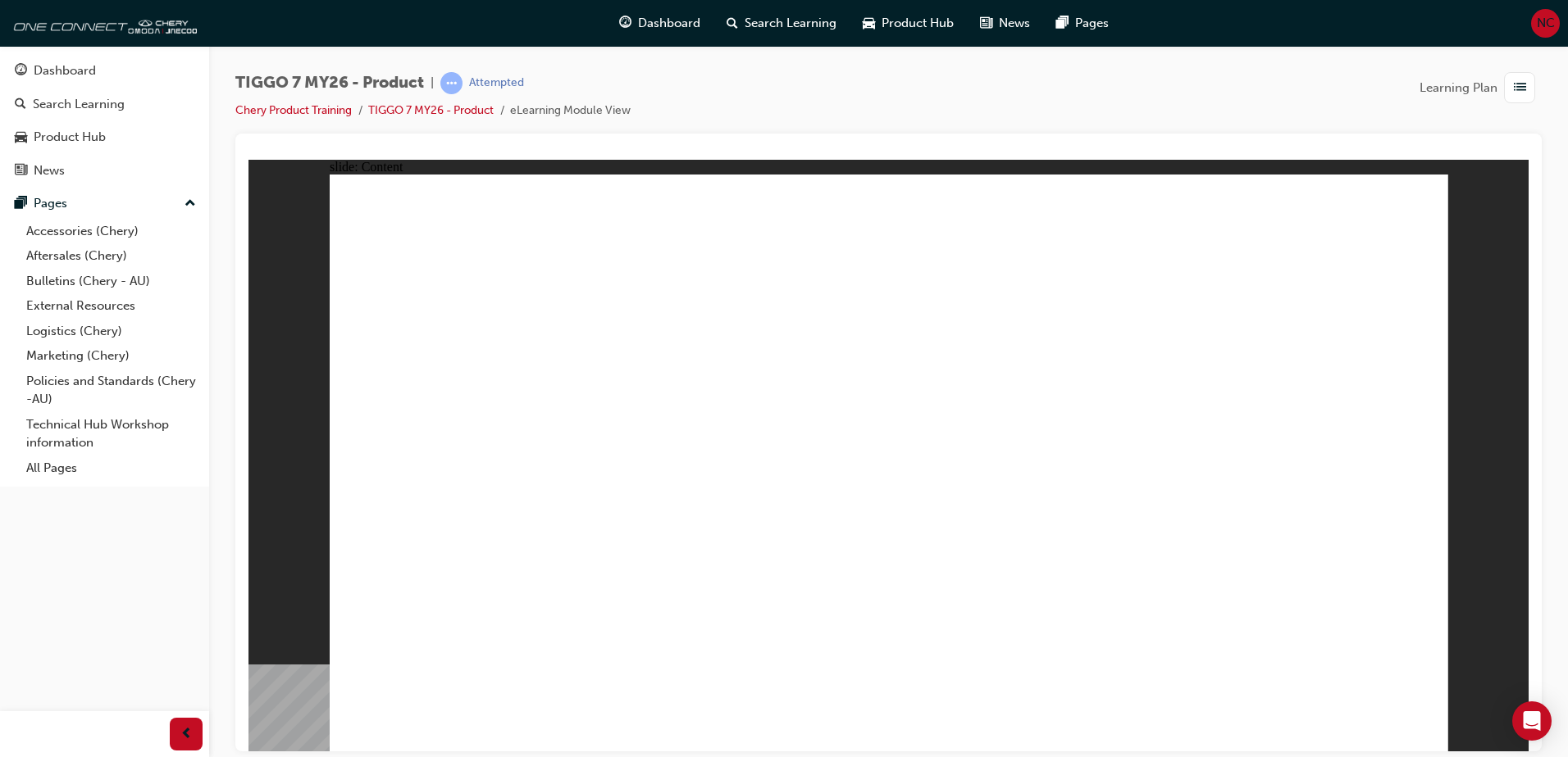
drag, startPoint x: 917, startPoint y: 533, endPoint x: 893, endPoint y: 535, distance: 24.1
